Goal: Information Seeking & Learning: Learn about a topic

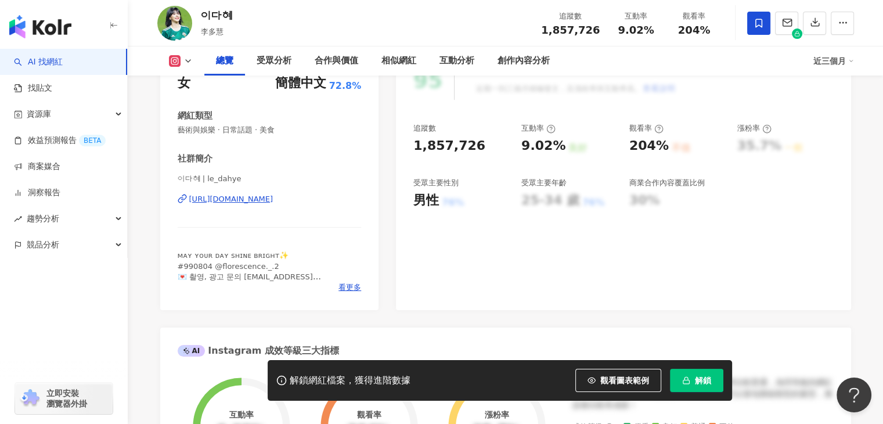
scroll to position [174, 0]
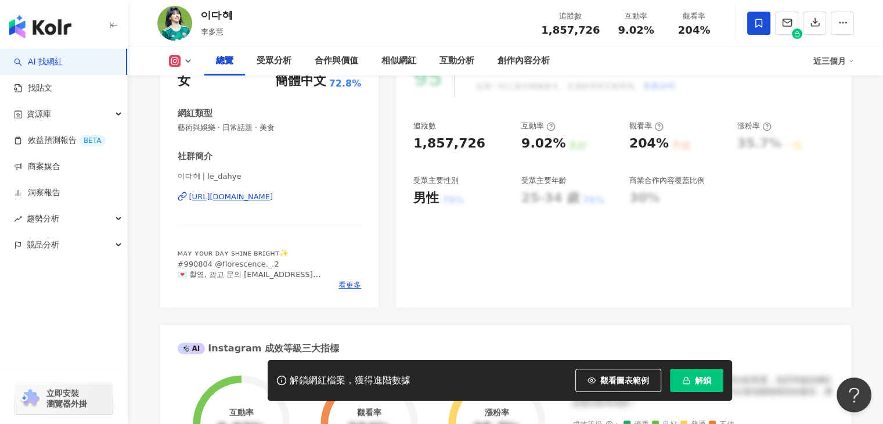
click at [687, 367] on div "解鎖網紅檔案，獲得進階數據 觀看圖表範例 解鎖" at bounding box center [500, 380] width 464 height 41
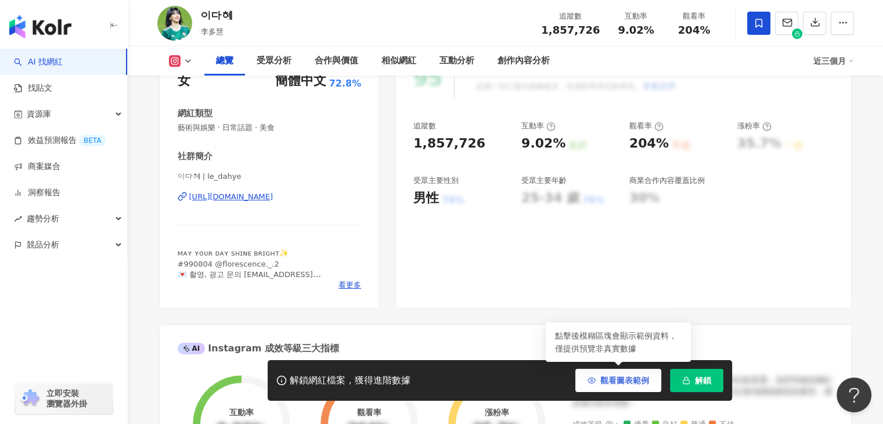
click at [625, 378] on span "觀看圖表範例" at bounding box center [624, 380] width 49 height 9
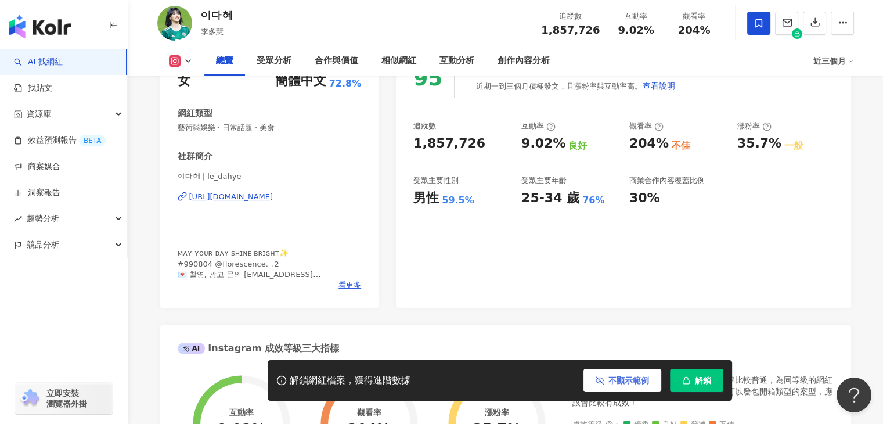
click at [636, 388] on button "不顯示範例" at bounding box center [622, 380] width 78 height 23
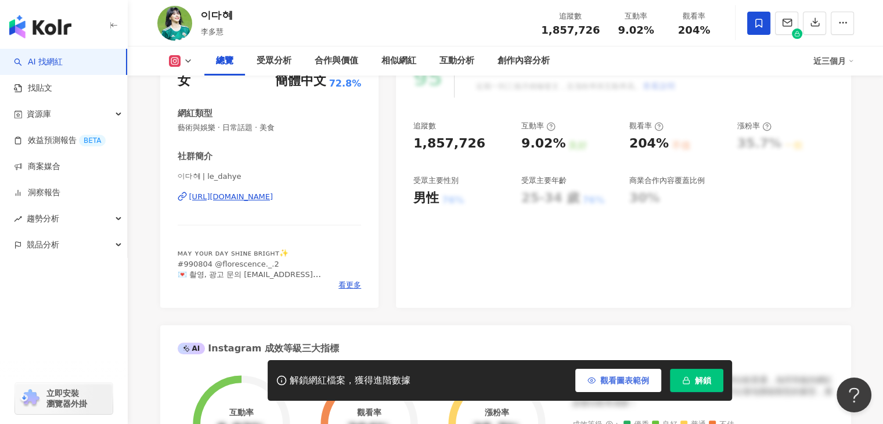
click at [637, 381] on span "觀看圖表範例" at bounding box center [624, 380] width 49 height 9
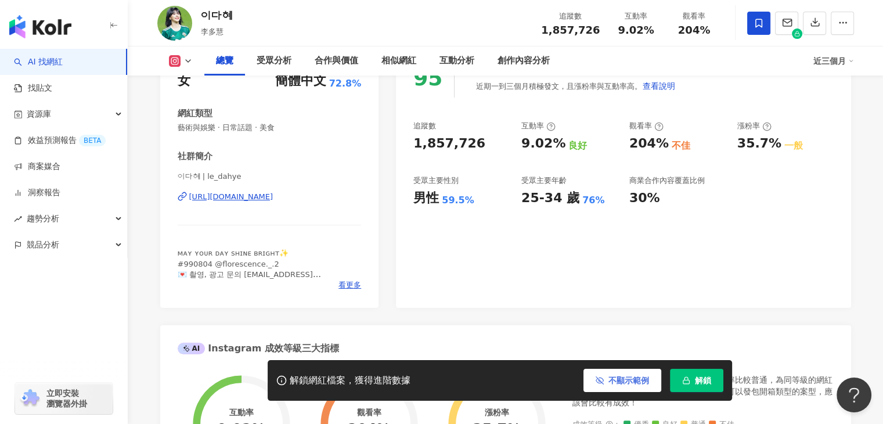
click at [637, 381] on span "不顯示範例" at bounding box center [628, 380] width 41 height 9
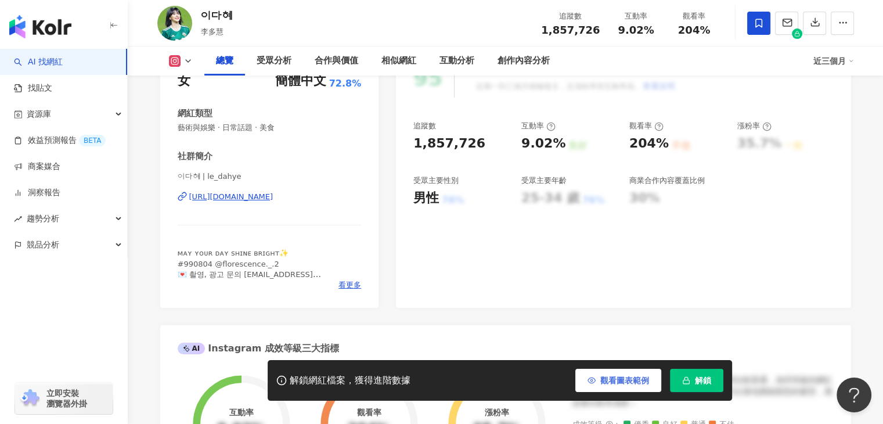
click at [637, 381] on span "觀看圖表範例" at bounding box center [624, 380] width 49 height 9
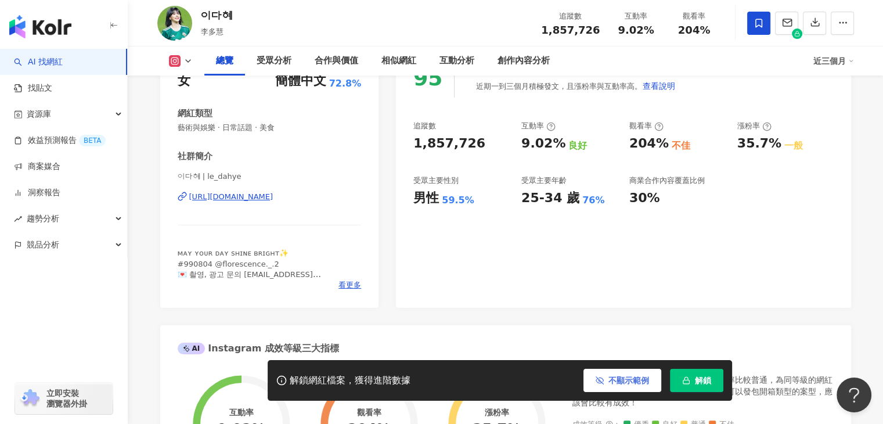
click at [637, 381] on span "不顯示範例" at bounding box center [628, 380] width 41 height 9
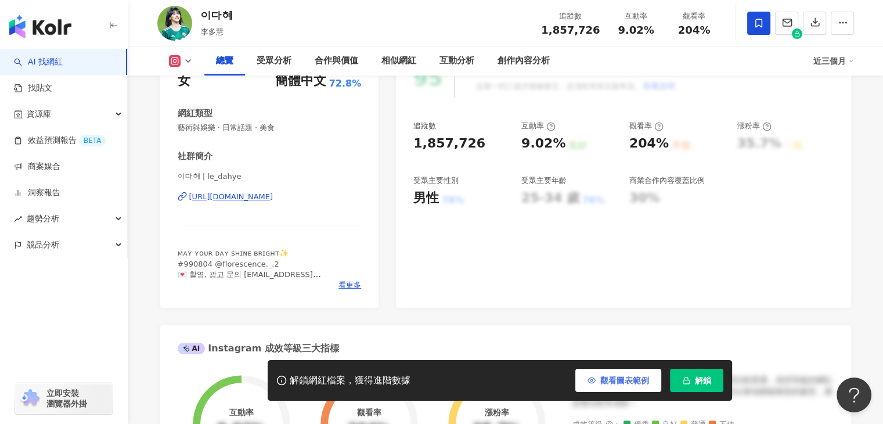
click at [637, 381] on span "觀看圖表範例" at bounding box center [624, 380] width 49 height 9
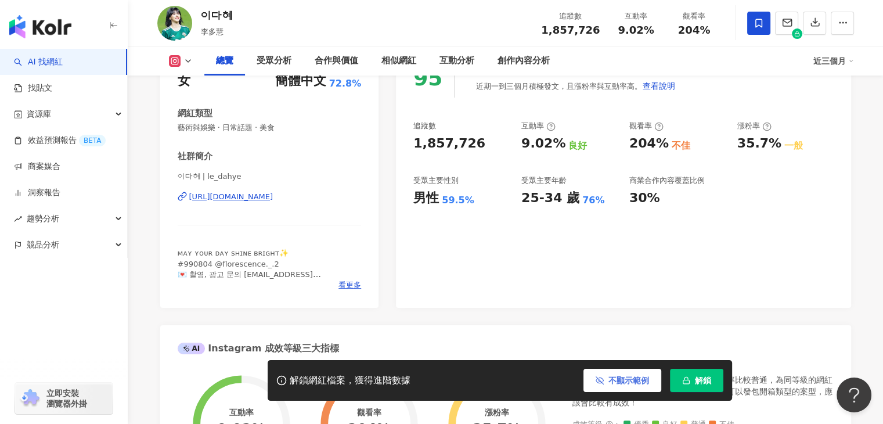
click at [637, 381] on span "不顯示範例" at bounding box center [628, 380] width 41 height 9
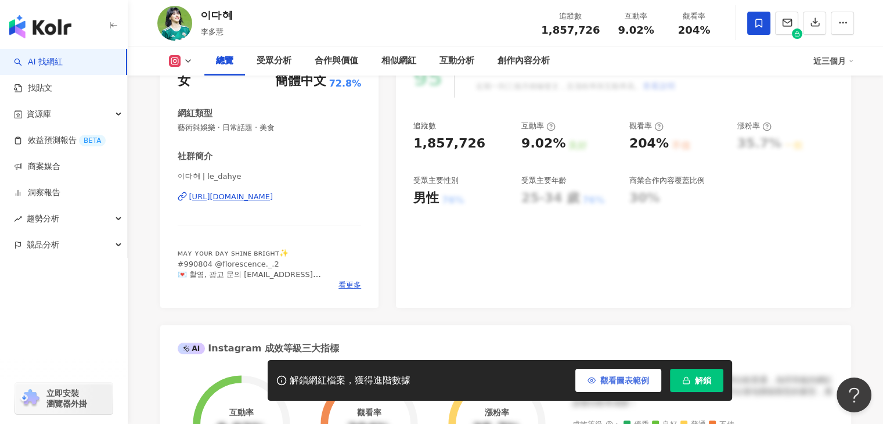
click at [637, 381] on span "觀看圖表範例" at bounding box center [624, 380] width 49 height 9
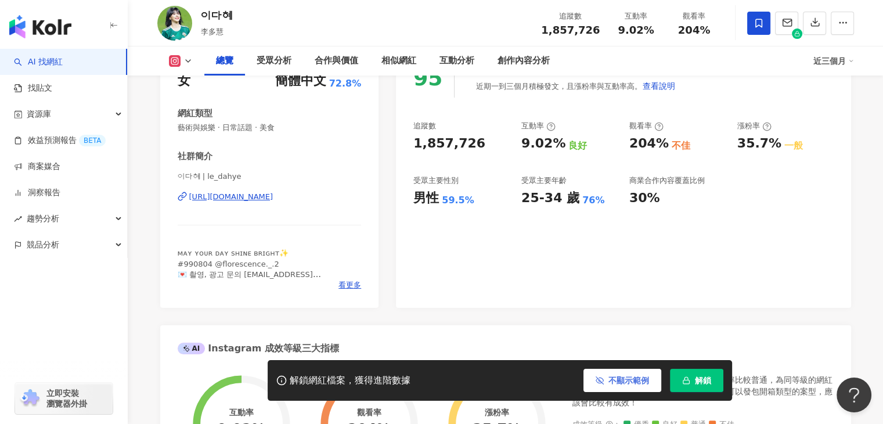
click at [637, 381] on span "不顯示範例" at bounding box center [628, 380] width 41 height 9
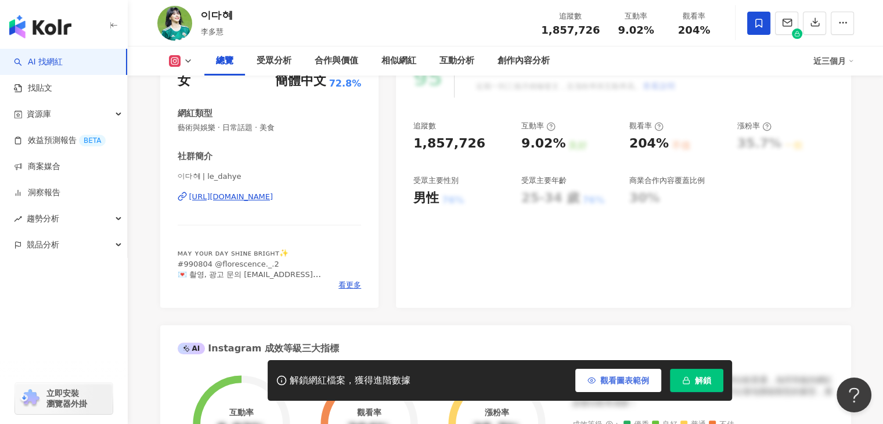
click at [637, 381] on span "觀看圖表範例" at bounding box center [624, 380] width 49 height 9
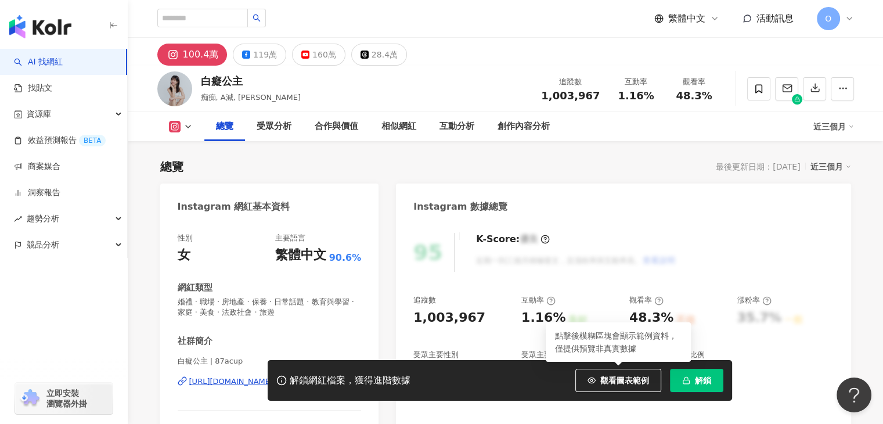
scroll to position [174, 0]
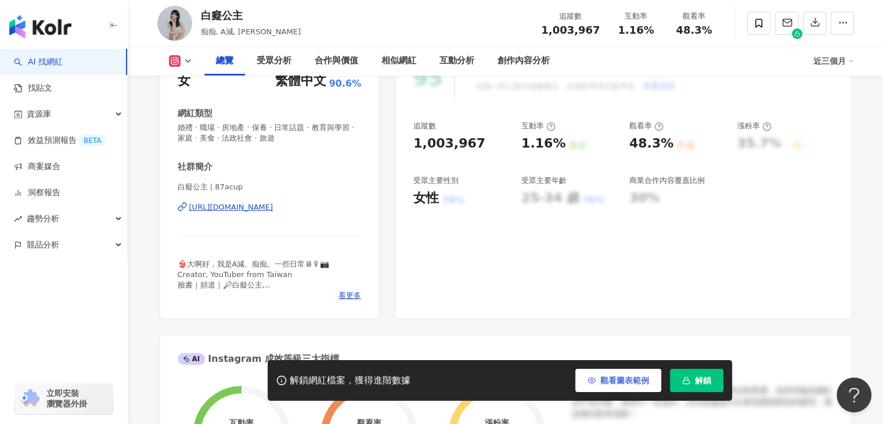
click at [620, 384] on span "觀看圖表範例" at bounding box center [624, 380] width 49 height 9
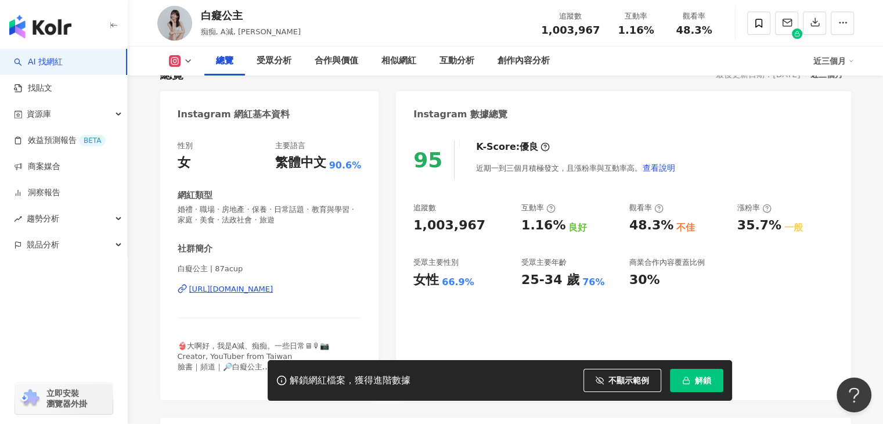
scroll to position [58, 0]
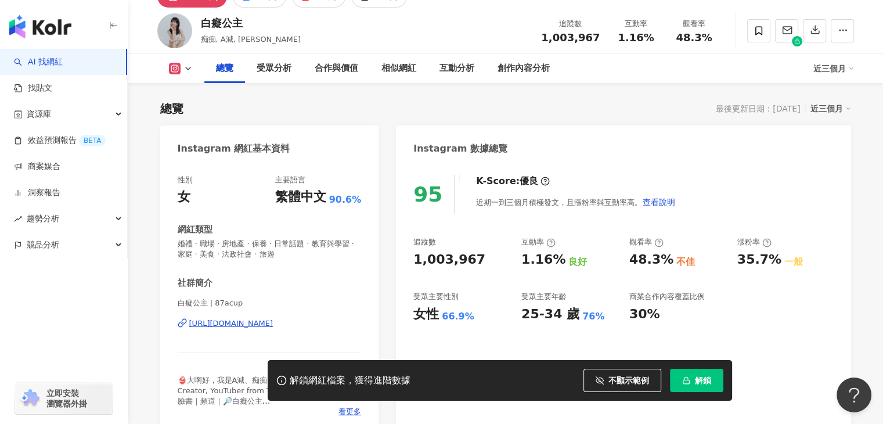
click at [809, 298] on div "追蹤數 1,003,967 互動率 1.16% 良好 觀看率 48.3% 不佳 漲粉率 35.7% 一般 受眾主要性別 女性 66.9% 受眾主要年齡 25-…" at bounding box center [623, 280] width 420 height 86
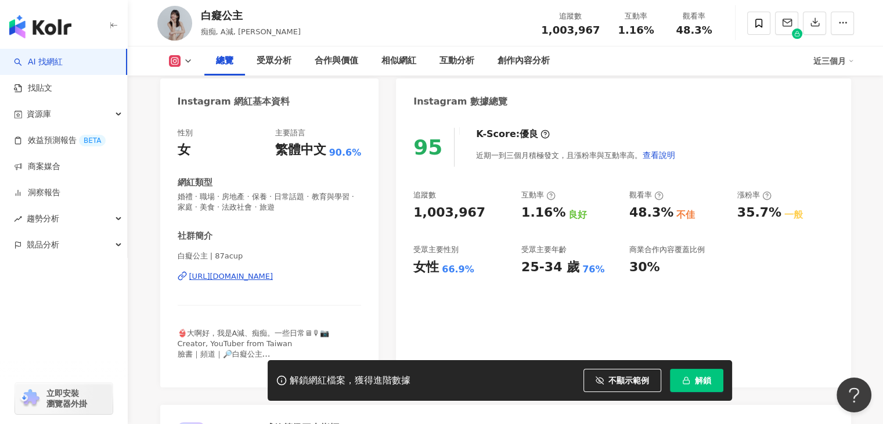
scroll to position [110, 0]
